Goal: Task Accomplishment & Management: Manage account settings

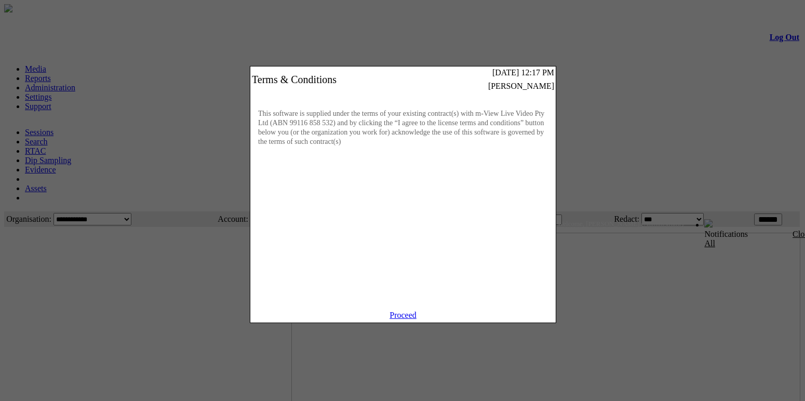
click at [404, 319] on link "Proceed" at bounding box center [402, 314] width 27 height 9
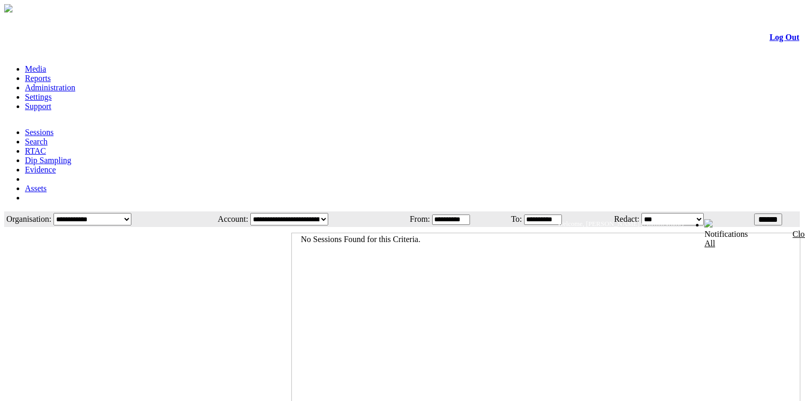
click at [75, 83] on link "Administration" at bounding box center [50, 87] width 50 height 9
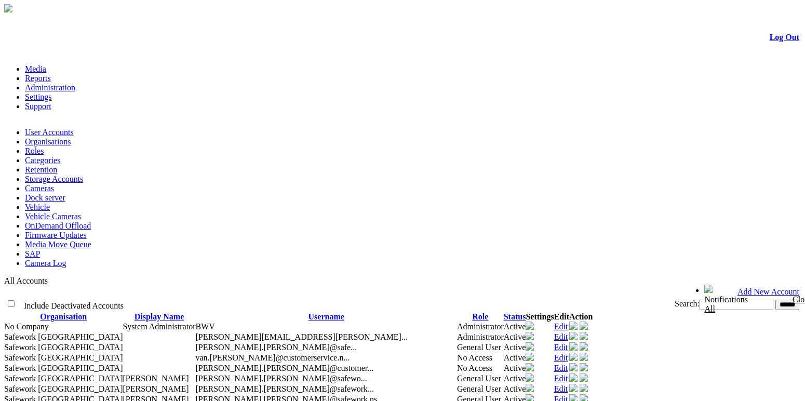
click at [48, 128] on link "User Accounts" at bounding box center [49, 132] width 49 height 9
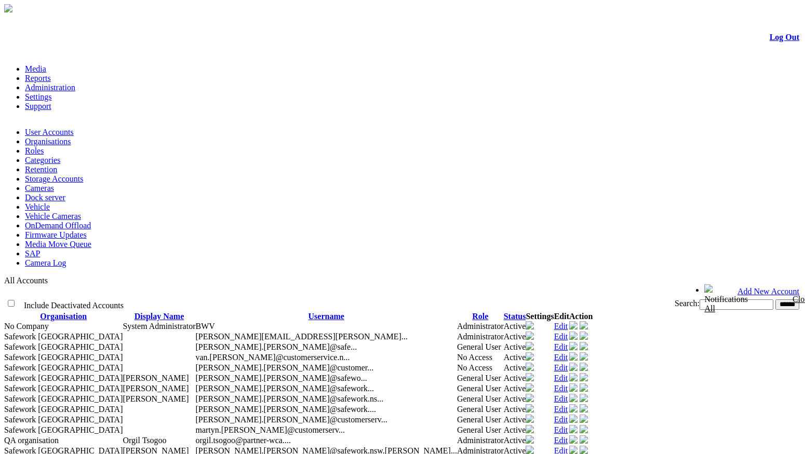
scroll to position [52, 0]
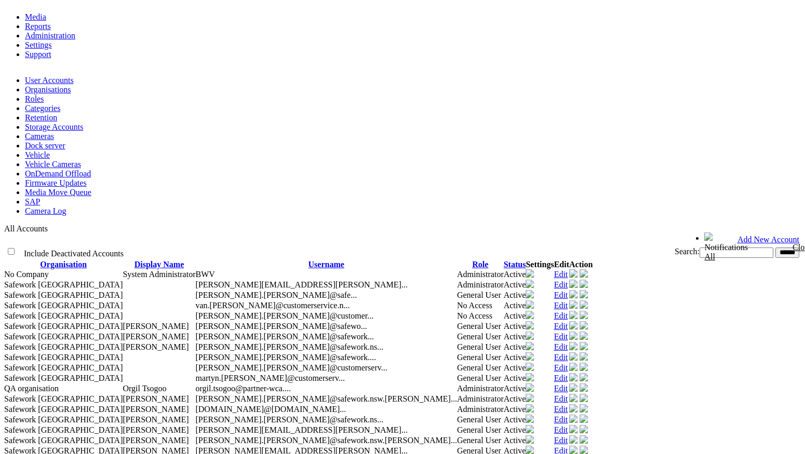
click at [568, 363] on link "Edit" at bounding box center [561, 367] width 14 height 9
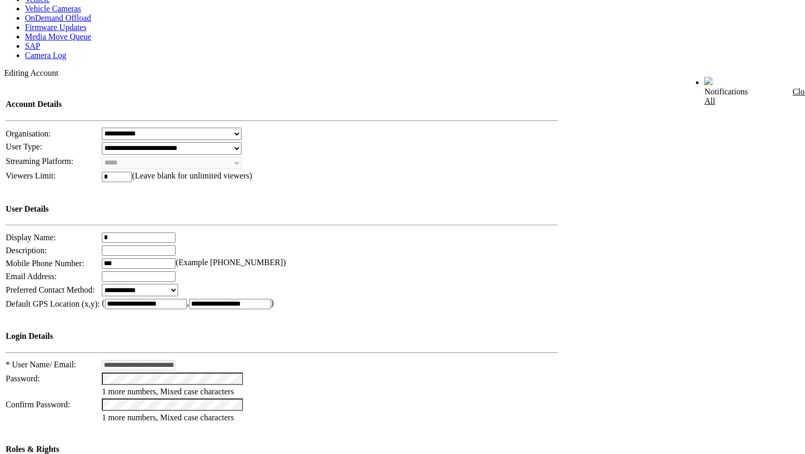
scroll to position [311, 0]
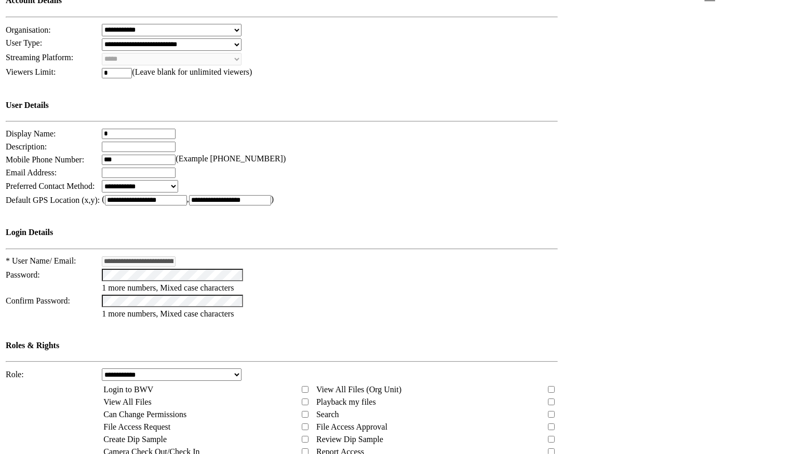
click at [241, 369] on select "**********" at bounding box center [172, 375] width 140 height 12
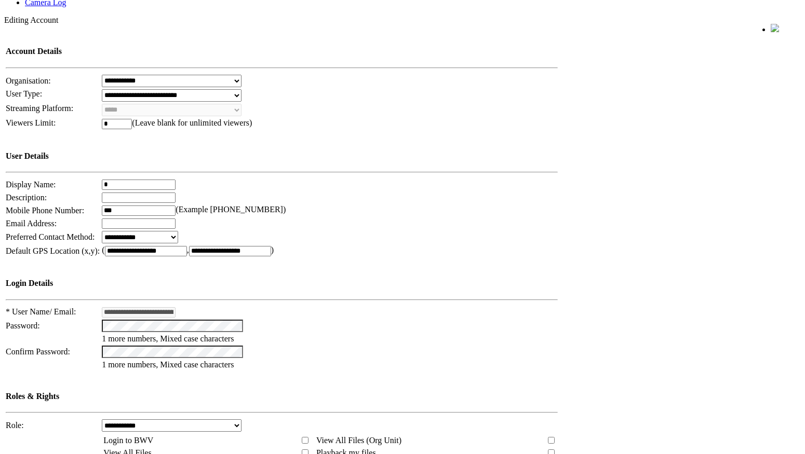
scroll to position [134, 0]
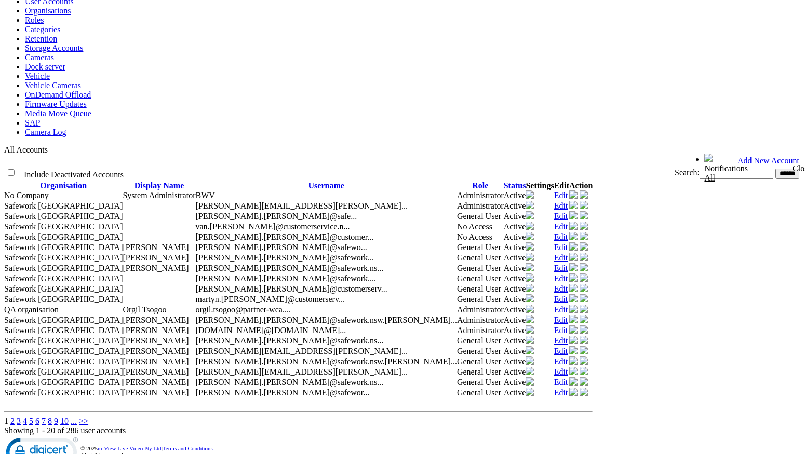
scroll to position [208, 0]
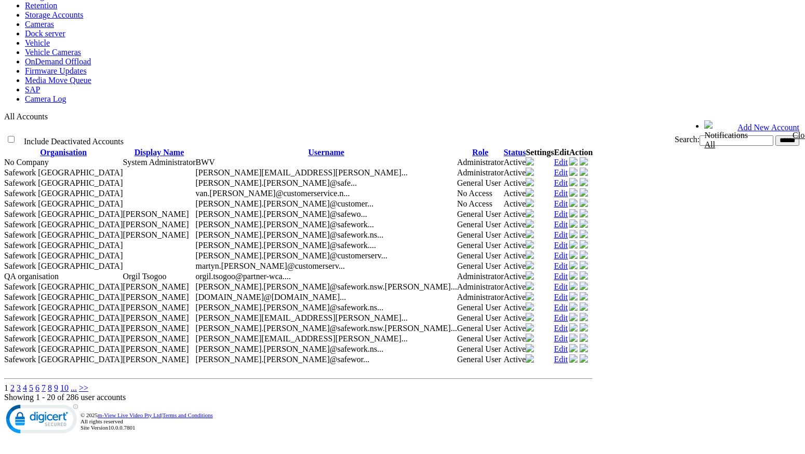
click at [568, 314] on link "Edit" at bounding box center [561, 318] width 14 height 9
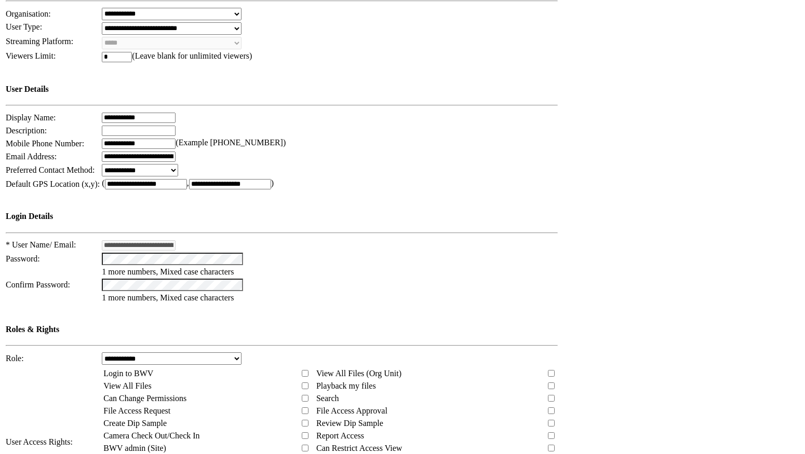
scroll to position [290, 0]
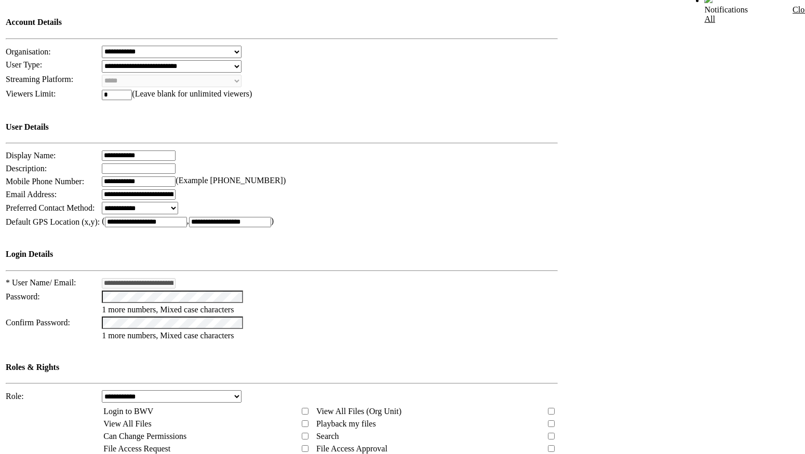
click at [236, 390] on select "**********" at bounding box center [172, 396] width 140 height 12
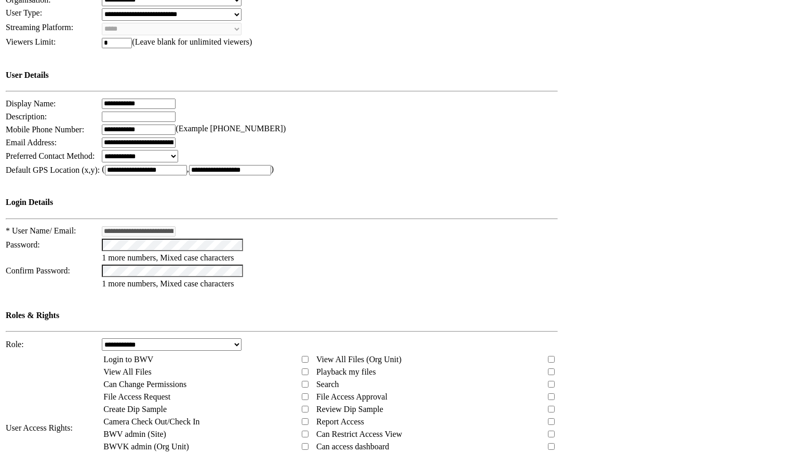
click at [687, 209] on td at bounding box center [721, 232] width 158 height 576
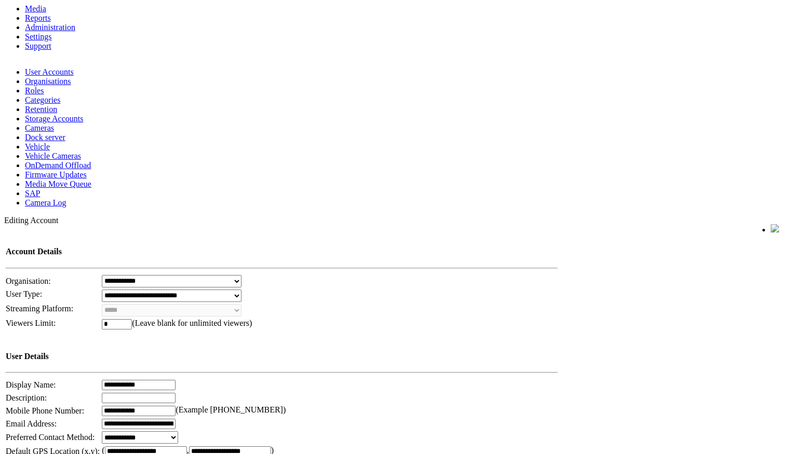
scroll to position [0, 0]
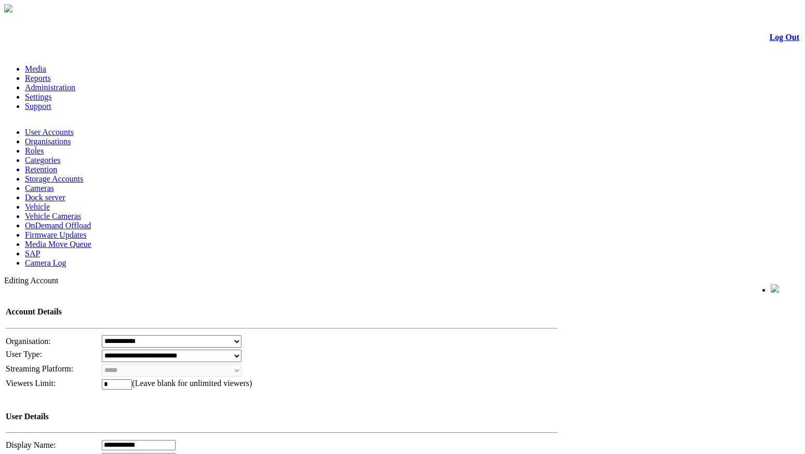
click at [75, 83] on link "Administration" at bounding box center [50, 87] width 50 height 9
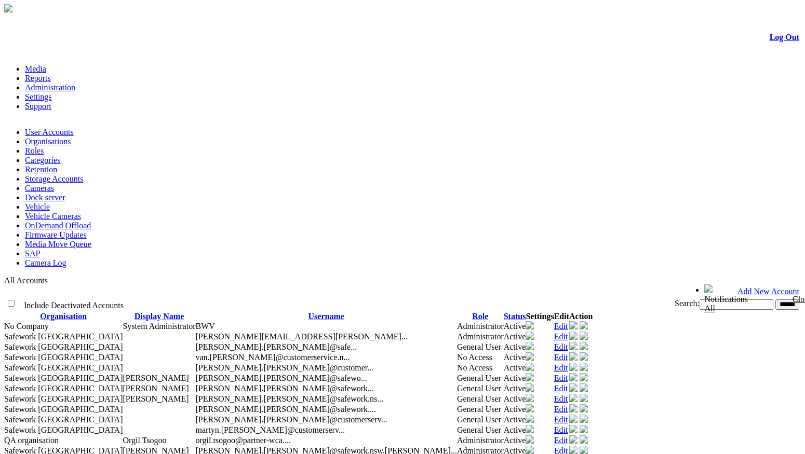
click at [44, 146] on link "Roles" at bounding box center [34, 150] width 19 height 9
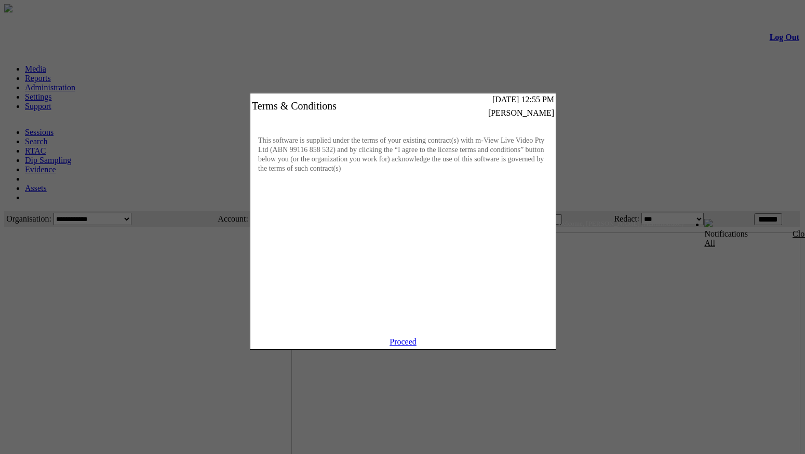
click at [403, 346] on link "Proceed" at bounding box center [402, 341] width 27 height 9
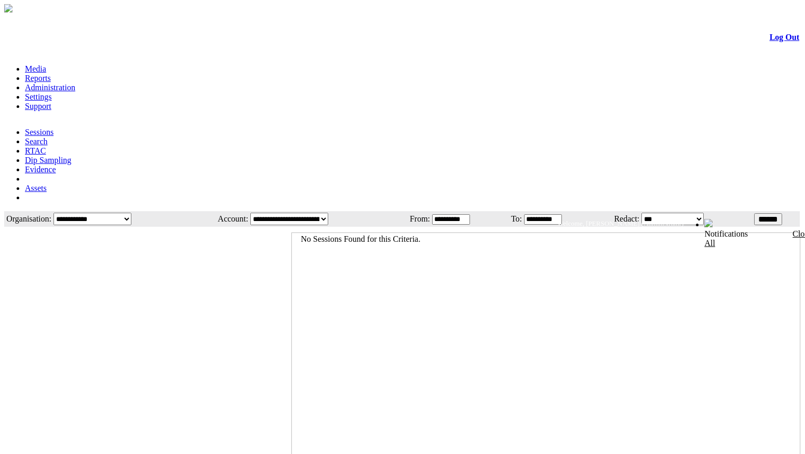
click at [75, 83] on link "Administration" at bounding box center [50, 87] width 50 height 9
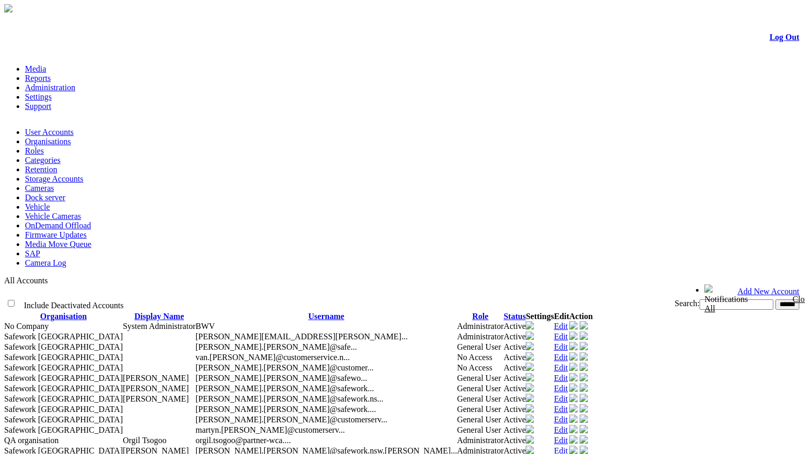
click at [368, 17] on div at bounding box center [402, 17] width 793 height 0
click at [390, 17] on div at bounding box center [402, 17] width 793 height 0
click at [474, 17] on div at bounding box center [402, 17] width 793 height 0
click at [42, 64] on link "Media" at bounding box center [35, 68] width 21 height 9
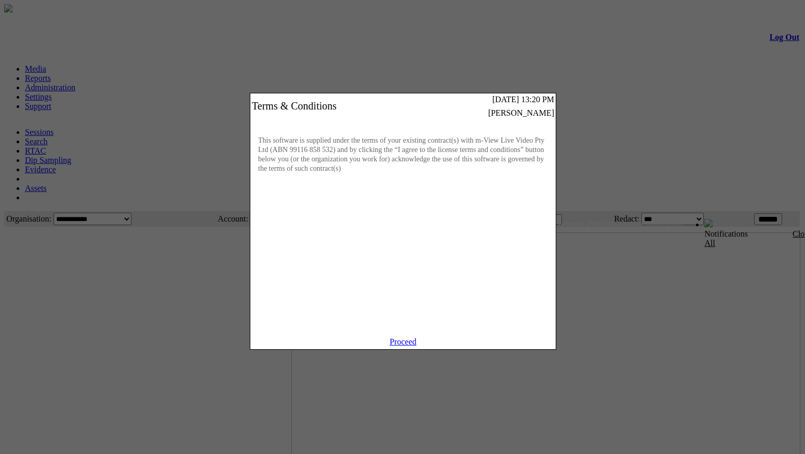
click at [410, 346] on link "Proceed" at bounding box center [402, 341] width 27 height 9
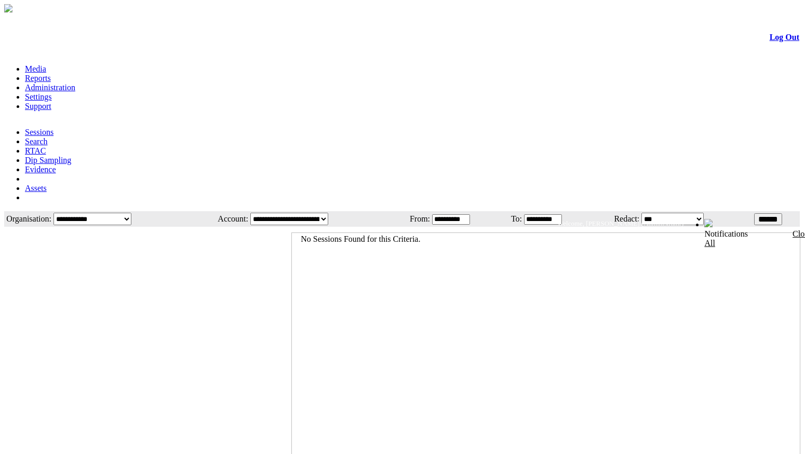
drag, startPoint x: 184, startPoint y: 230, endPoint x: 164, endPoint y: 126, distance: 105.7
click at [184, 230] on div at bounding box center [148, 368] width 286 height 283
click at [136, 236] on div at bounding box center [148, 368] width 286 height 283
